Goal: Find specific page/section: Find specific page/section

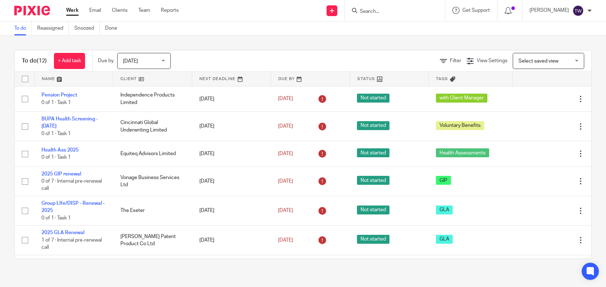
drag, startPoint x: 0, startPoint y: 0, endPoint x: 395, endPoint y: 6, distance: 394.9
click at [395, 6] on form at bounding box center [397, 10] width 76 height 9
click at [394, 10] on input "Search" at bounding box center [391, 12] width 64 height 6
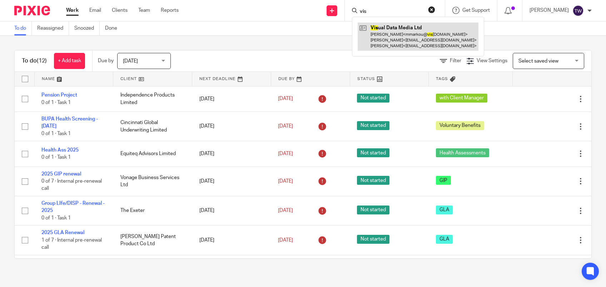
type input "vis"
click at [415, 29] on link at bounding box center [418, 37] width 121 height 28
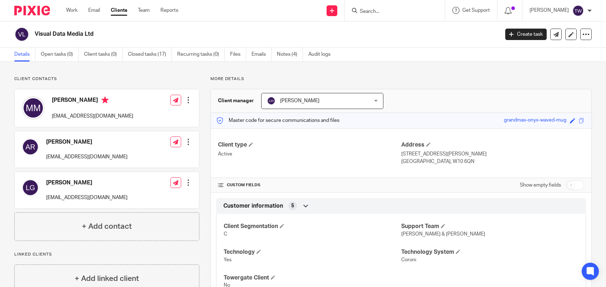
drag, startPoint x: 0, startPoint y: 0, endPoint x: 558, endPoint y: 120, distance: 571.3
click at [558, 120] on div "grandmas-onyx-waved-mug" at bounding box center [535, 120] width 63 height 8
drag, startPoint x: 558, startPoint y: 120, endPoint x: 549, endPoint y: 121, distance: 9.7
copy div "grandmas-onyx-waved-mug"
